Goal: Find contact information

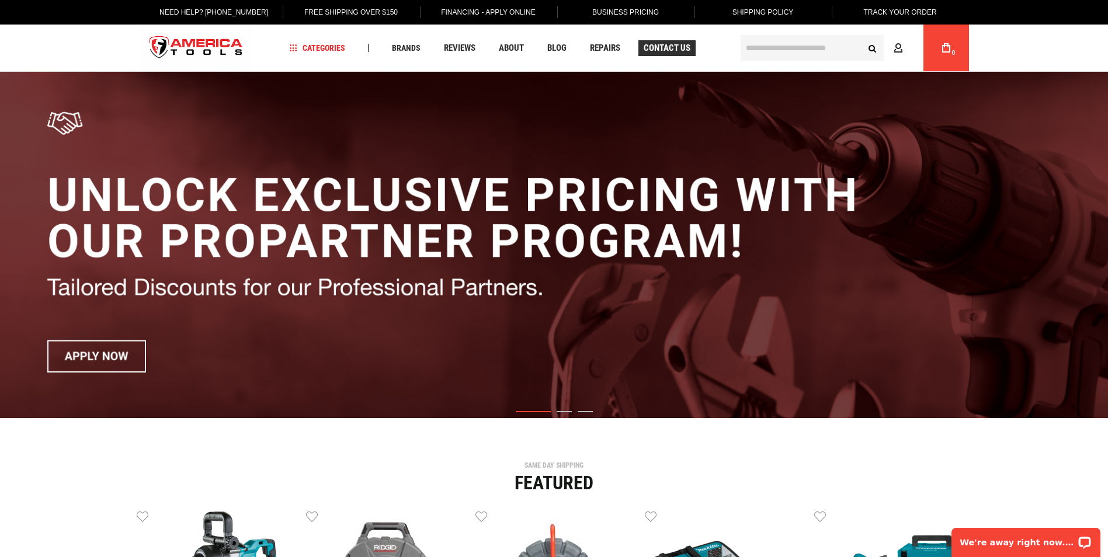
click at [672, 50] on span "Contact Us" at bounding box center [667, 48] width 47 height 9
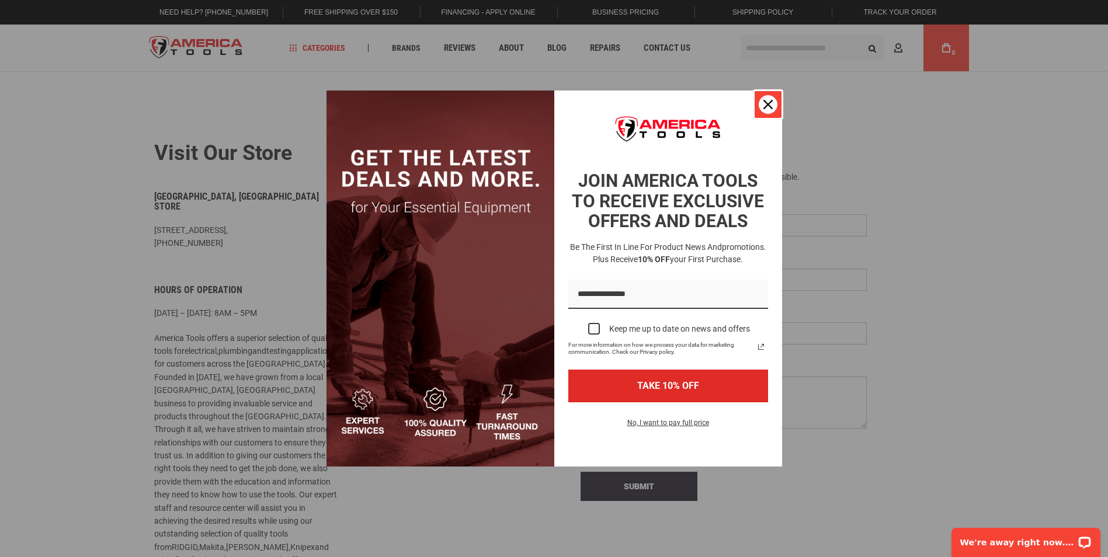
click at [765, 112] on div "Close" at bounding box center [768, 104] width 19 height 19
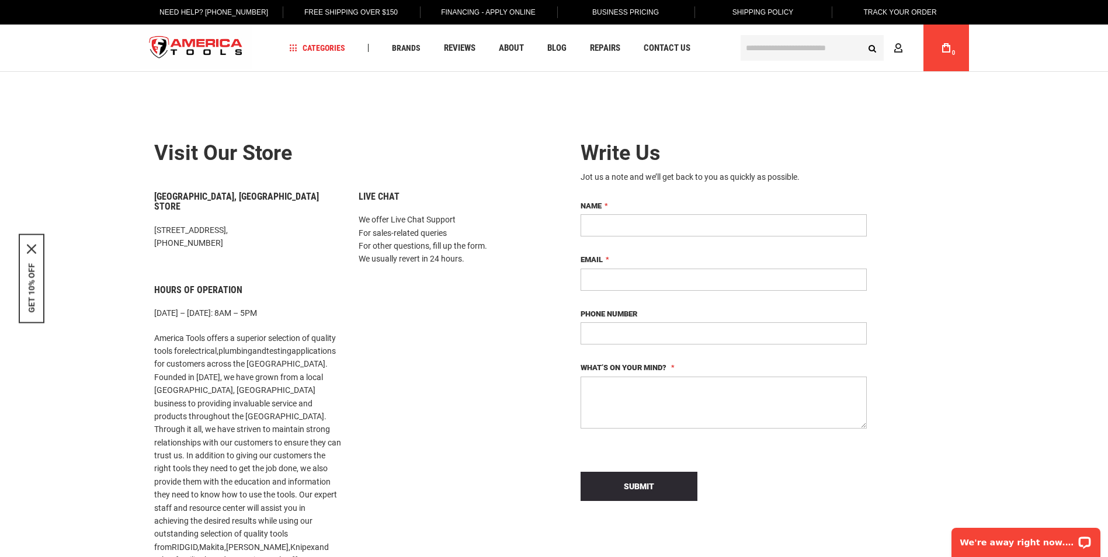
drag, startPoint x: 291, startPoint y: 217, endPoint x: 156, endPoint y: 215, distance: 135.0
click at [156, 224] on p "[STREET_ADDRESS], [PHONE_NUMBER]" at bounding box center [247, 237] width 187 height 26
copy p "[STREET_ADDRESS],"
